Goal: Task Accomplishment & Management: Use online tool/utility

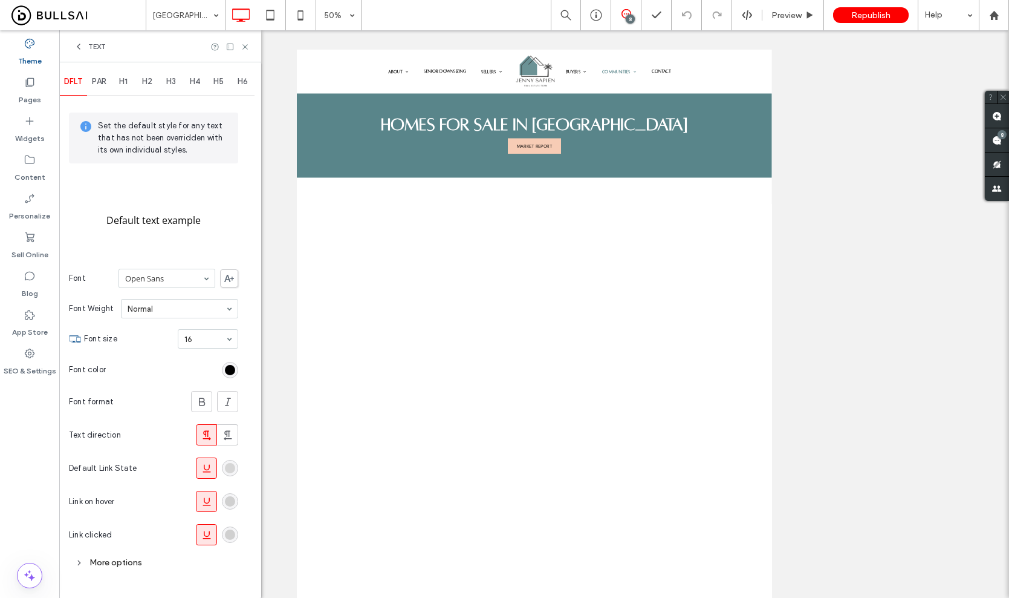
click at [229, 469] on div "rgb(208, 208, 208)" at bounding box center [230, 468] width 10 height 10
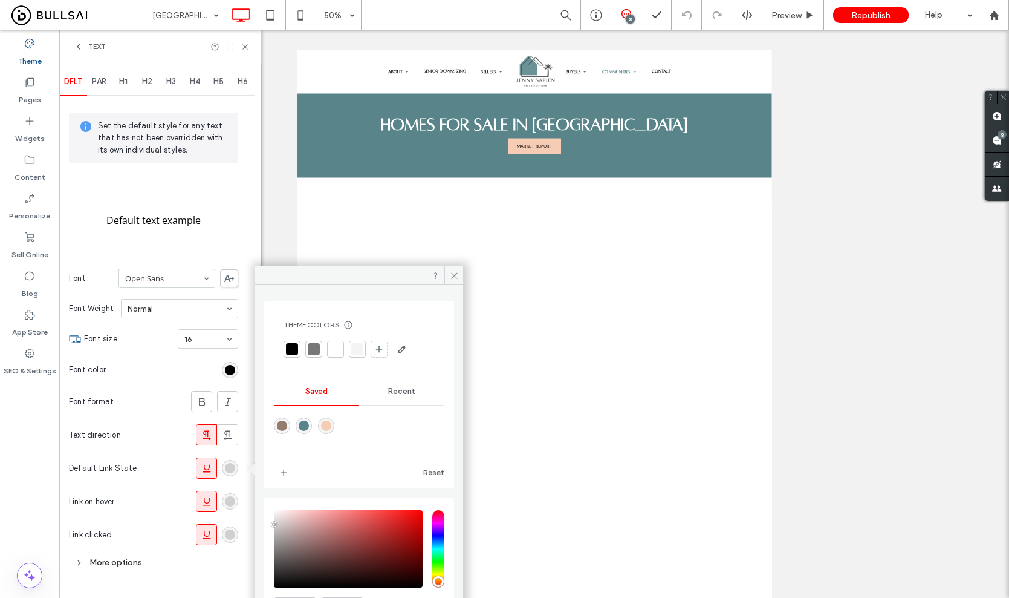
click at [308, 426] on div "rgba(89,133,138,1)" at bounding box center [304, 425] width 10 height 10
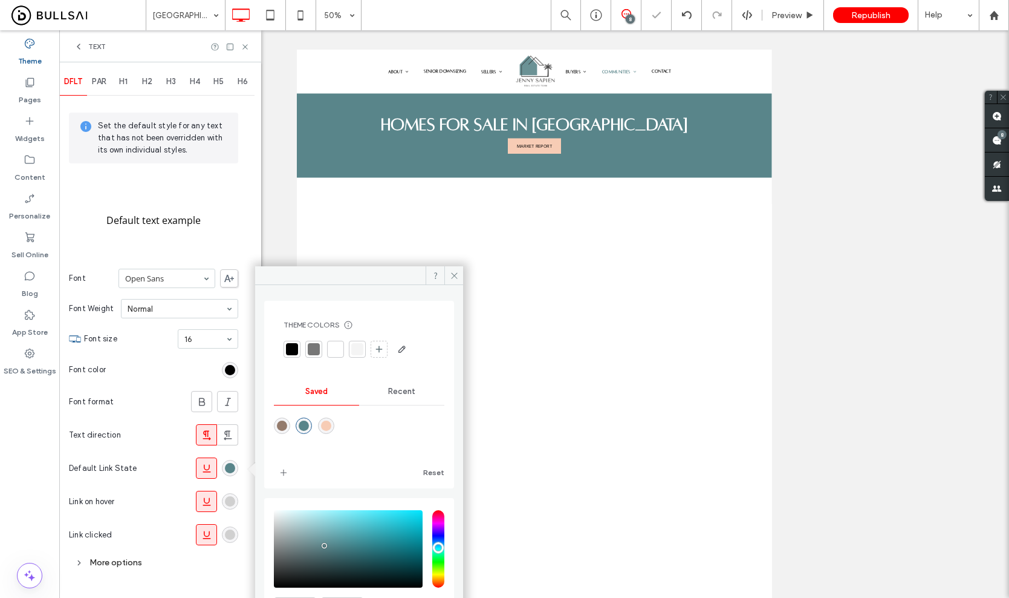
click at [342, 426] on div at bounding box center [359, 433] width 171 height 45
click at [331, 428] on div "rgba(247,204,181,1)" at bounding box center [326, 425] width 10 height 10
type input "*******"
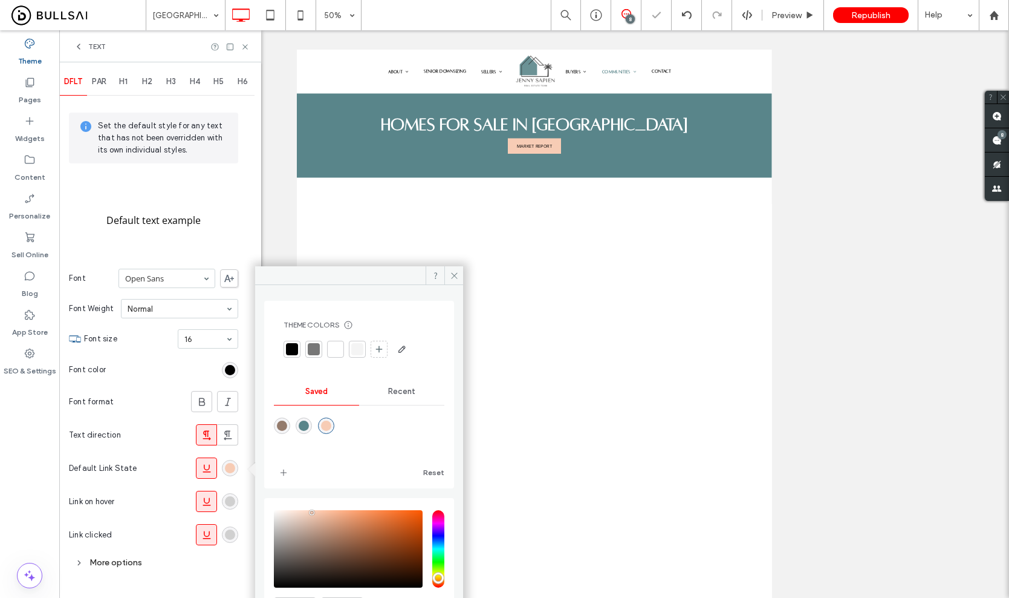
click at [227, 494] on div "rgb(208, 208, 208)" at bounding box center [230, 501] width 16 height 16
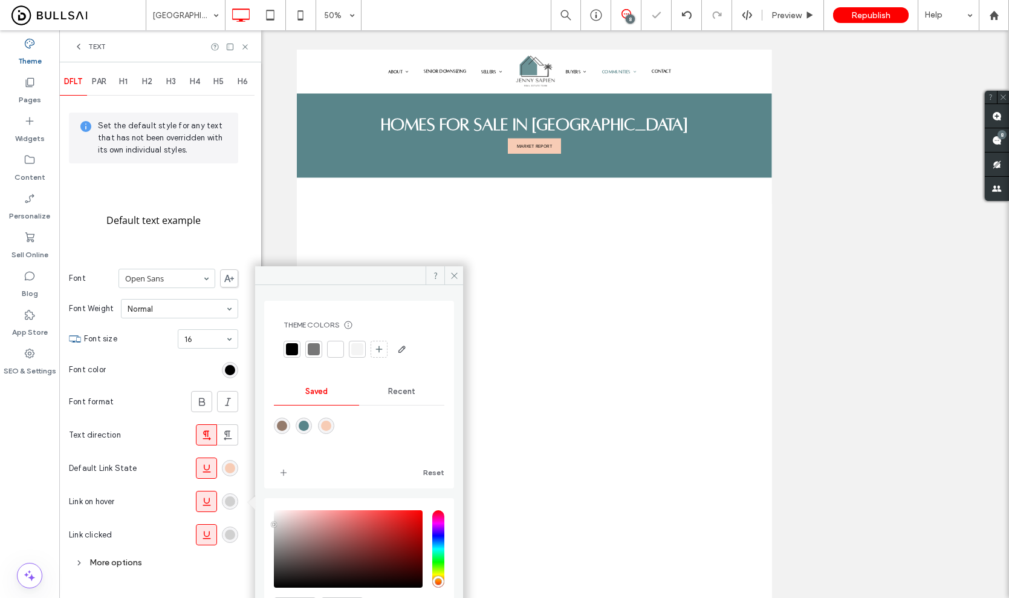
click at [331, 425] on div "rgba(247,204,181,1)" at bounding box center [326, 425] width 10 height 10
type input "*******"
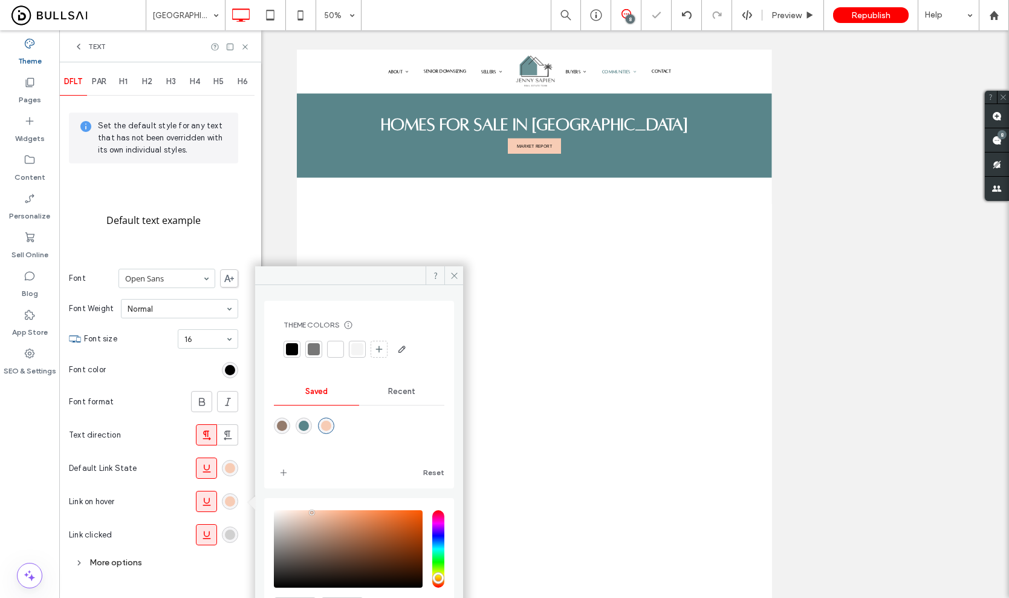
drag, startPoint x: 226, startPoint y: 536, endPoint x: 249, endPoint y: 523, distance: 26.9
click at [228, 535] on div "rgb(208, 208, 208)" at bounding box center [230, 534] width 10 height 10
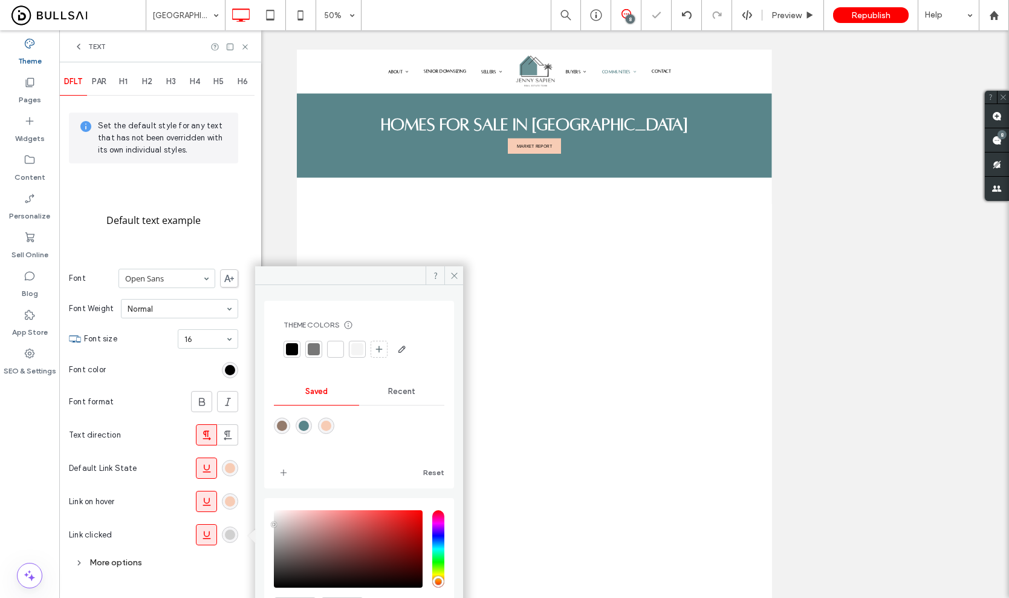
click at [331, 424] on div "rgba(247,204,181,1)" at bounding box center [326, 425] width 10 height 10
type input "*******"
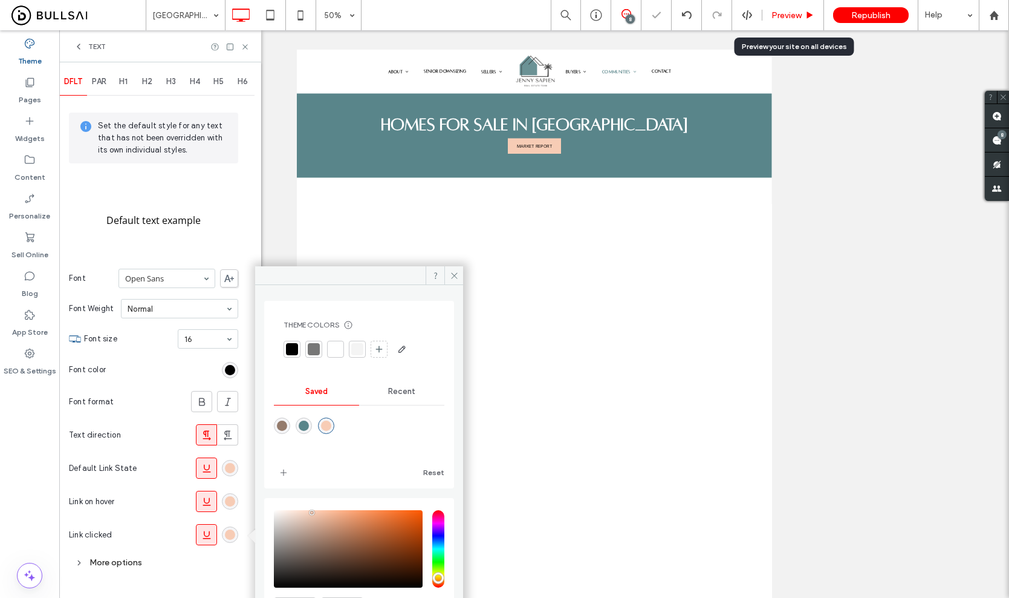
click at [789, 19] on span "Preview" at bounding box center [787, 15] width 30 height 10
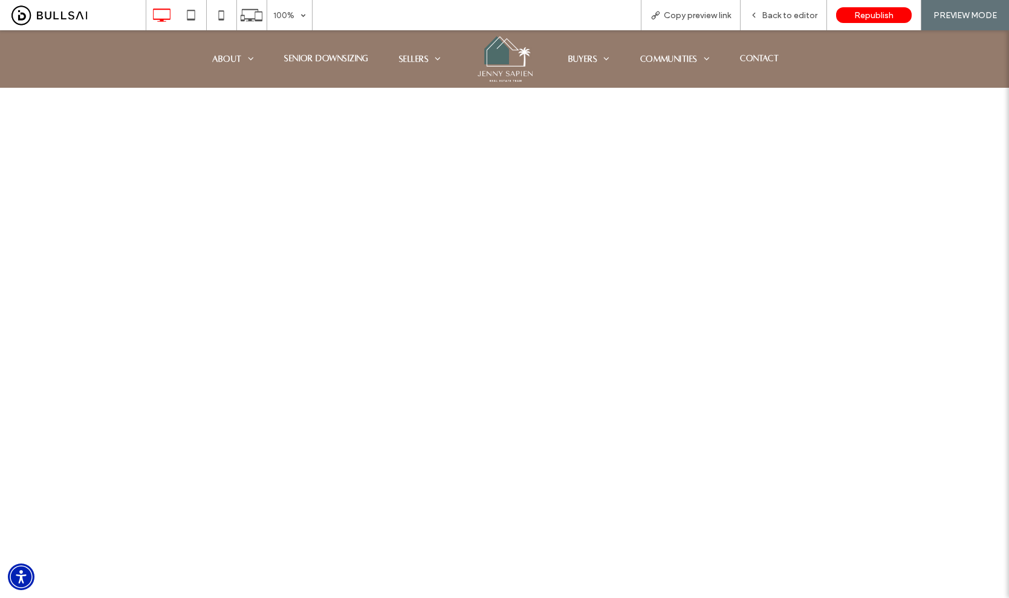
scroll to position [667, 0]
click at [506, 63] on img at bounding box center [504, 59] width 59 height 50
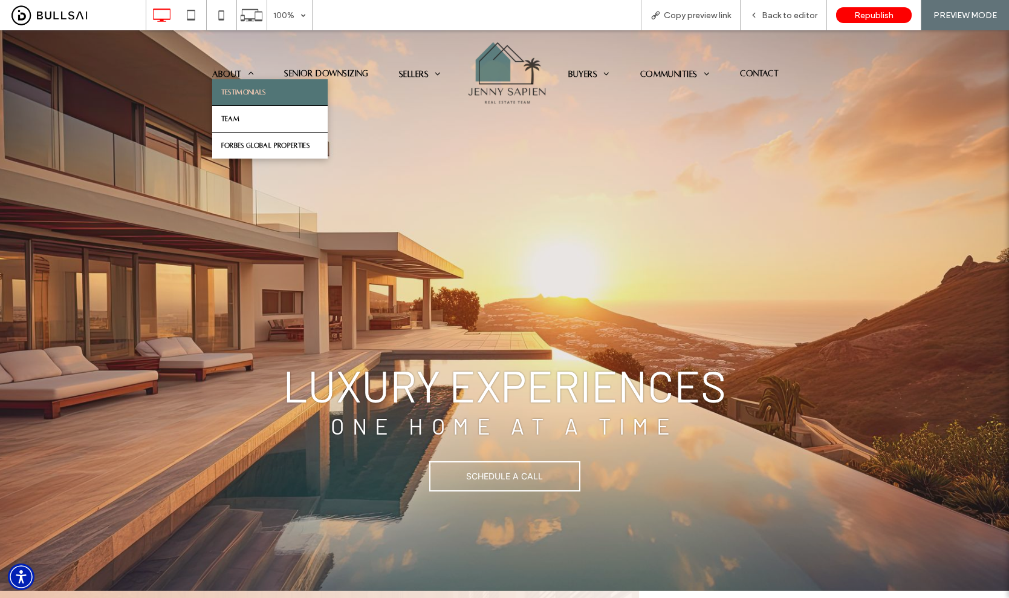
click at [227, 57] on ul "About Testimonials Team Forbes Global Properties Senior Downsizing Sellers Sold…" at bounding box center [233, 74] width 448 height 65
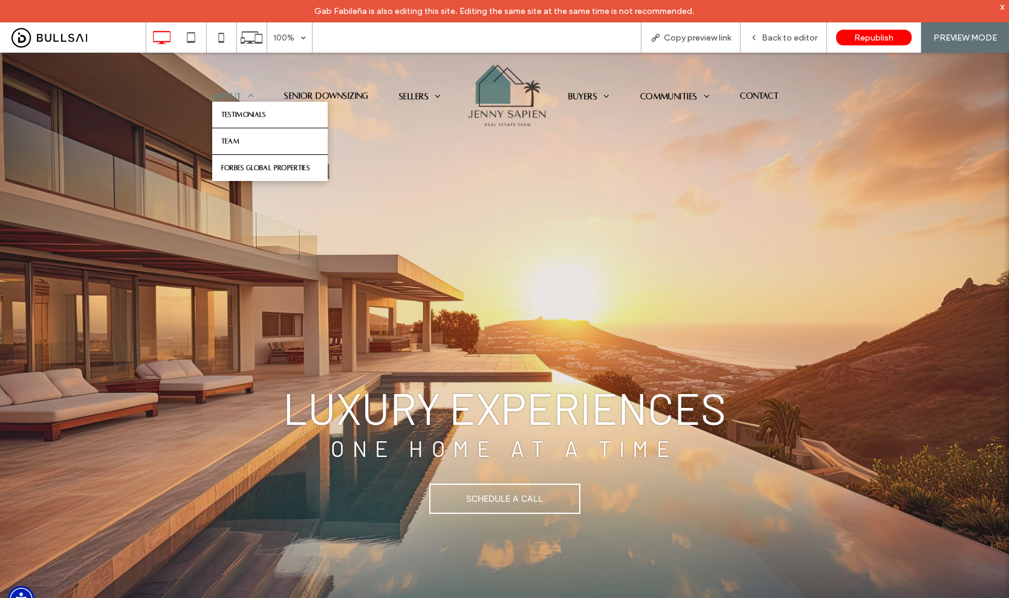
click at [224, 92] on span "About" at bounding box center [233, 96] width 42 height 10
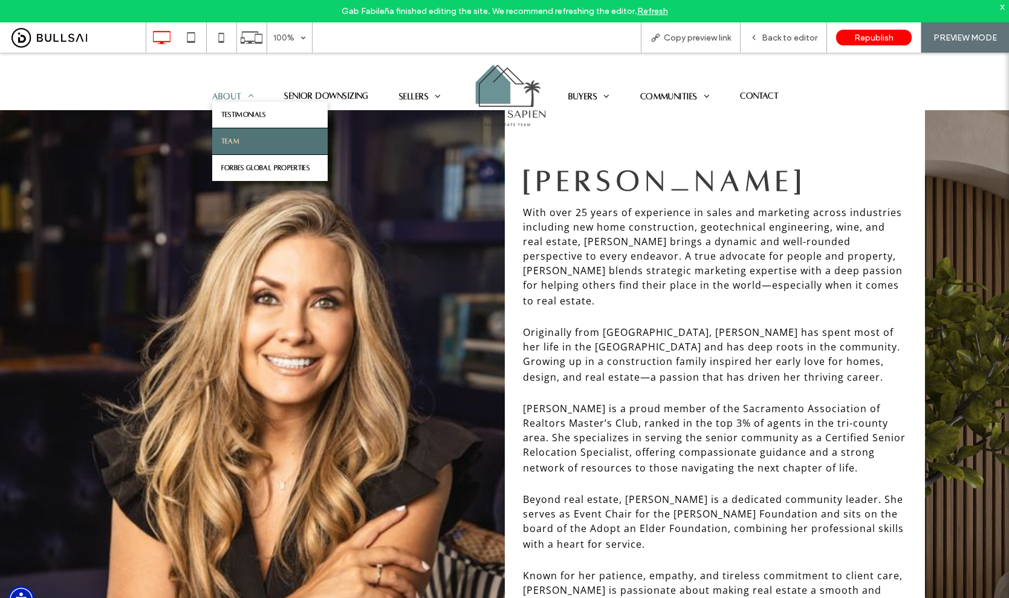
click at [238, 147] on link "Team" at bounding box center [270, 141] width 116 height 26
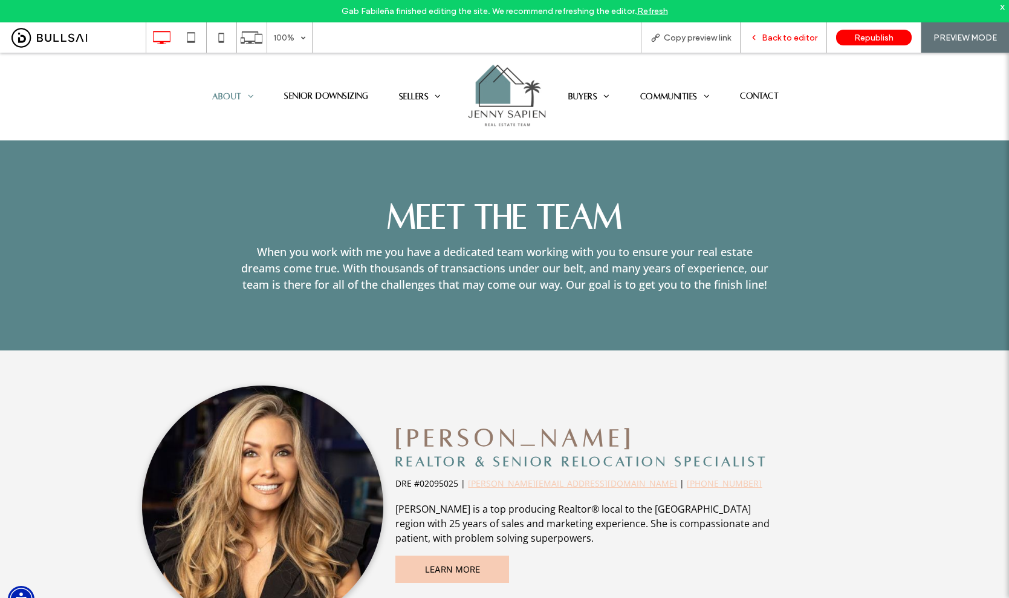
click at [778, 39] on span "Back to editor" at bounding box center [790, 38] width 56 height 10
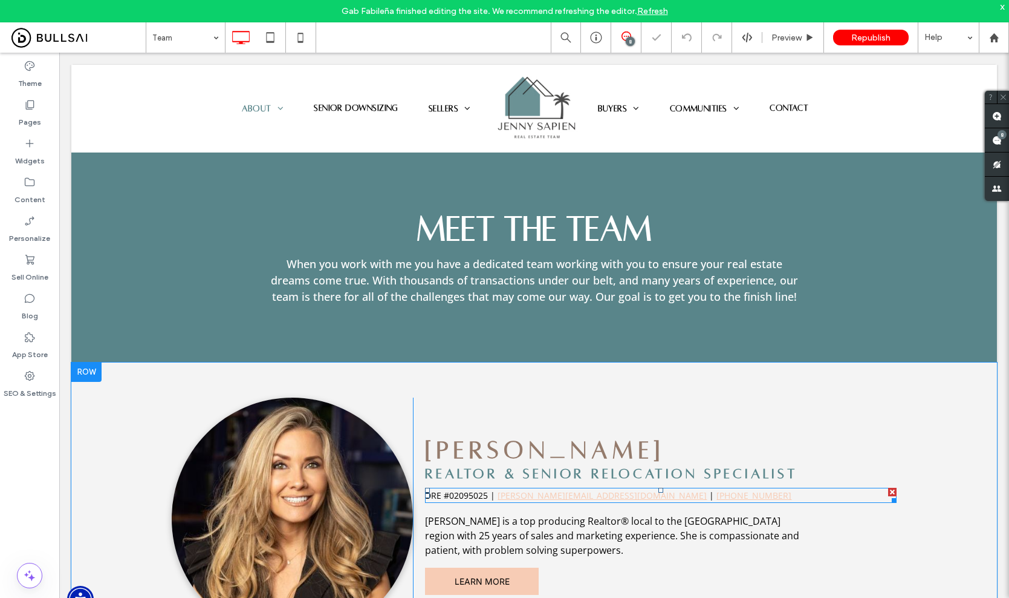
click at [680, 495] on p "DRE #02095025 | [PERSON_NAME][EMAIL_ADDRESS][DOMAIN_NAME] | [PHONE_NUMBER]" at bounding box center [661, 495] width 472 height 13
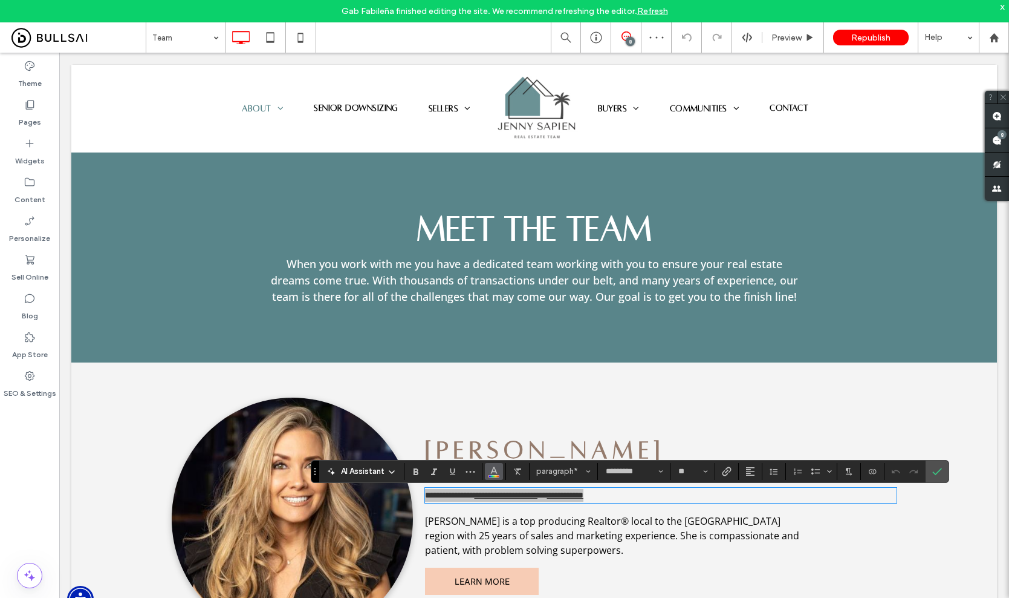
click at [491, 468] on icon "Color" at bounding box center [494, 470] width 10 height 10
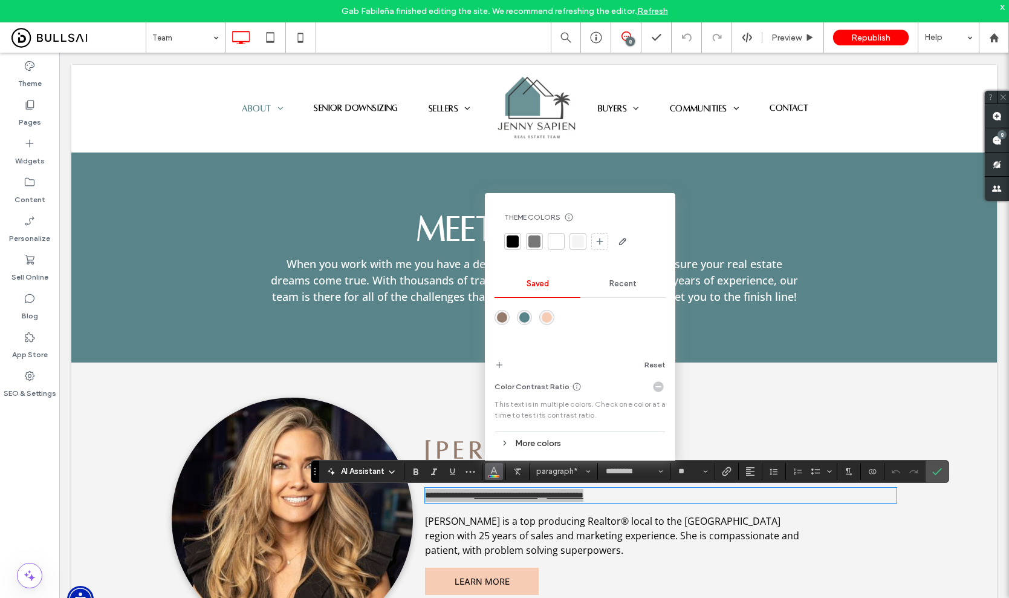
click at [509, 247] on div at bounding box center [513, 241] width 12 height 12
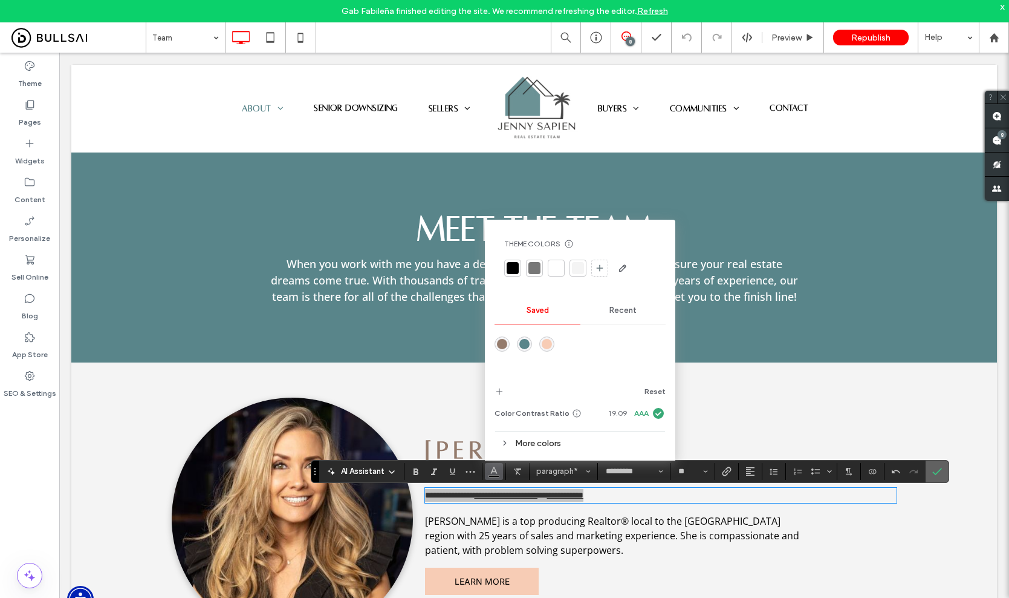
click at [933, 466] on icon "Confirm" at bounding box center [938, 471] width 10 height 10
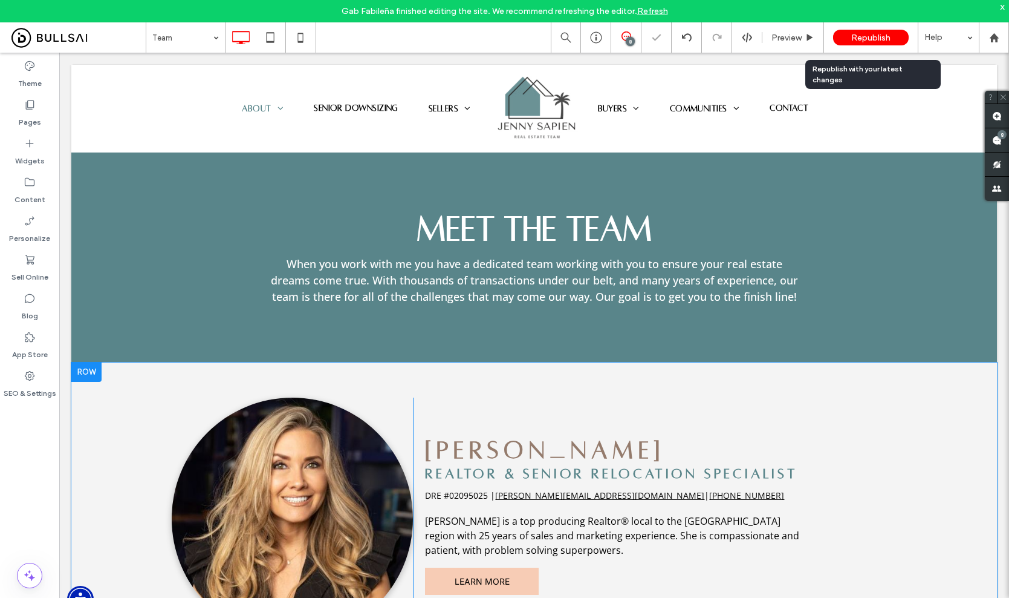
click at [852, 36] on span "Republish" at bounding box center [871, 38] width 39 height 10
